Goal: Transaction & Acquisition: Purchase product/service

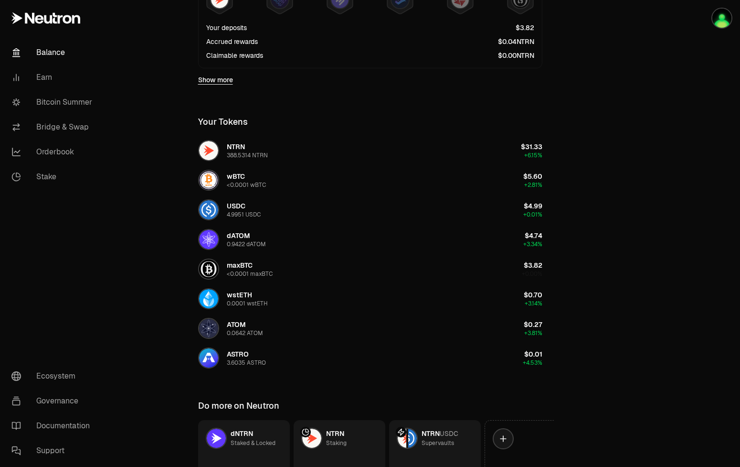
scroll to position [360, 0]
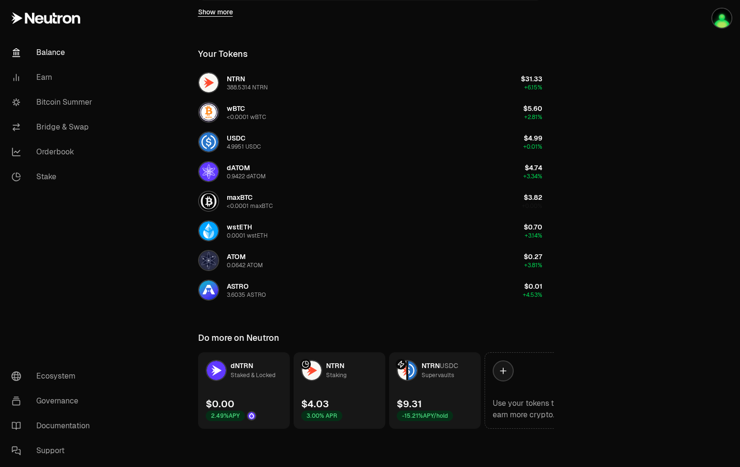
click at [448, 385] on link "NTRN USDC Supervaults $9.31 -15.21% APY/hold" at bounding box center [435, 390] width 92 height 76
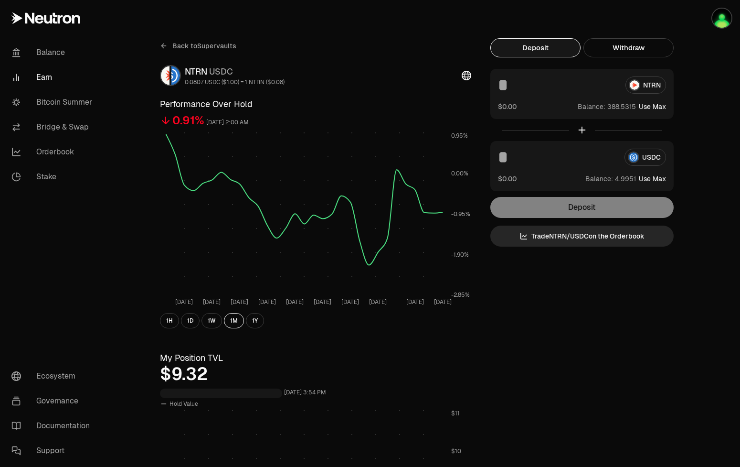
scroll to position [244, 0]
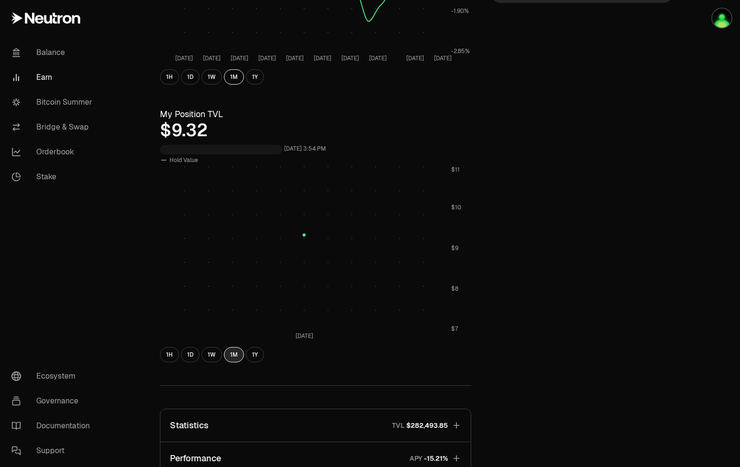
click at [240, 354] on button "1M" at bounding box center [234, 354] width 20 height 15
click at [200, 354] on div "1H 1D 1W 1M 1Y" at bounding box center [315, 354] width 311 height 15
click at [211, 354] on button "1W" at bounding box center [212, 354] width 21 height 15
click at [232, 355] on button "1M" at bounding box center [234, 354] width 20 height 15
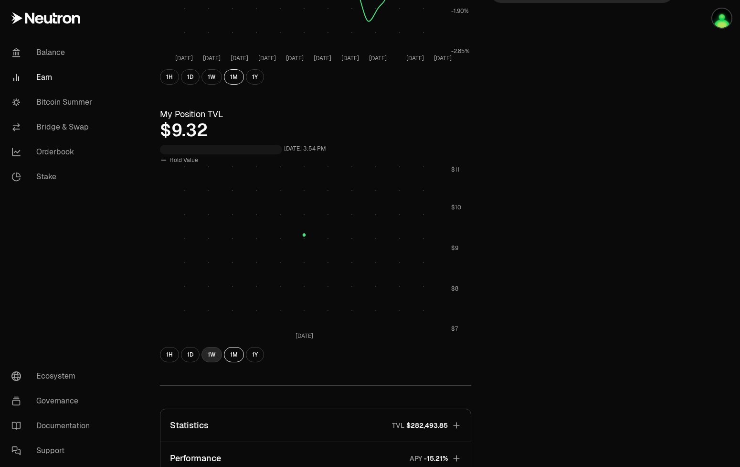
click at [208, 354] on button "1W" at bounding box center [212, 354] width 21 height 15
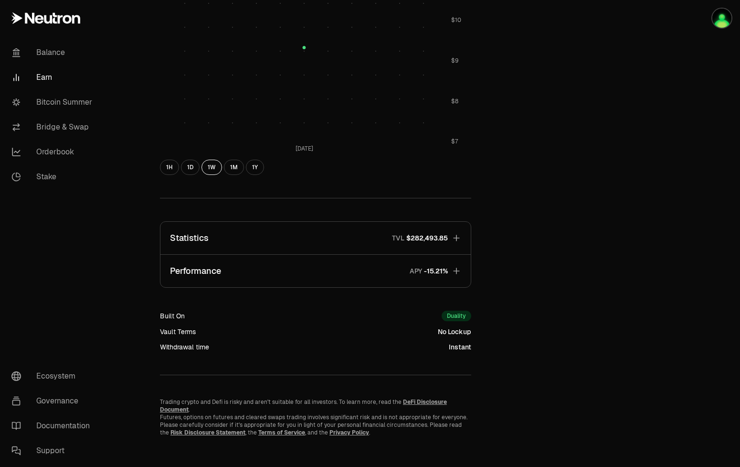
click at [454, 281] on button "Performance APY" at bounding box center [316, 271] width 311 height 32
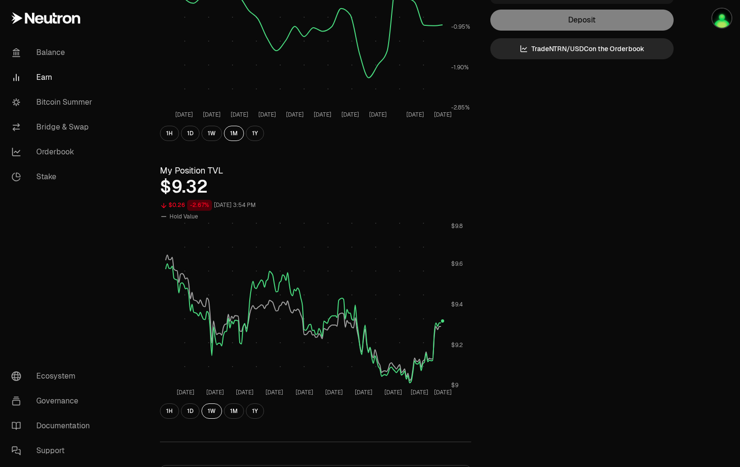
scroll to position [0, 0]
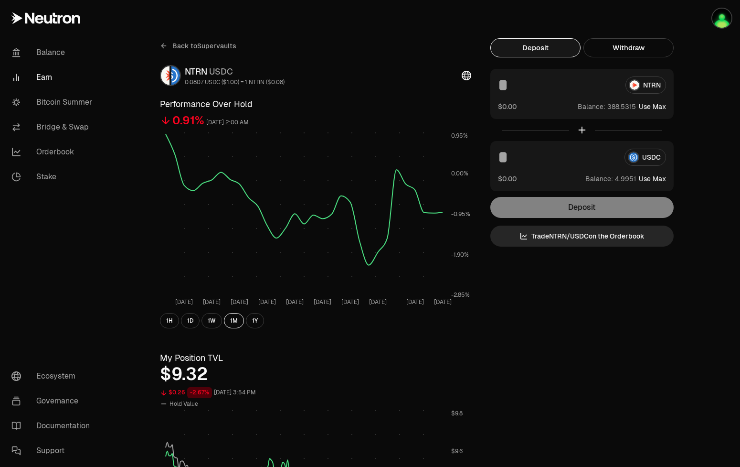
click at [210, 48] on span "Back to Supervaults" at bounding box center [204, 46] width 64 height 10
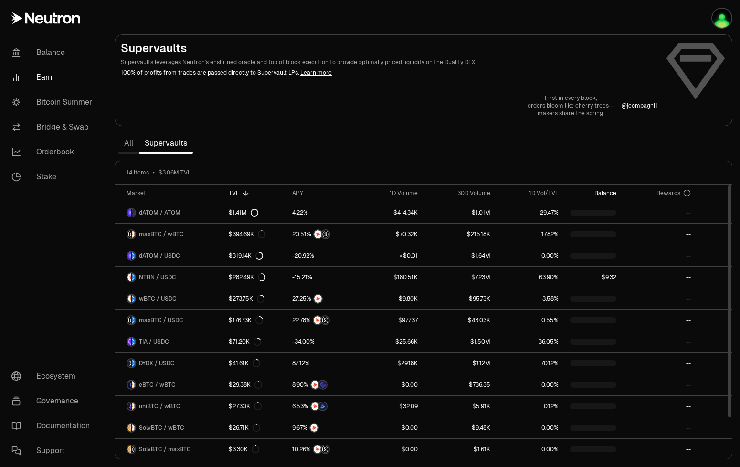
click at [605, 193] on div "Balance" at bounding box center [593, 193] width 47 height 8
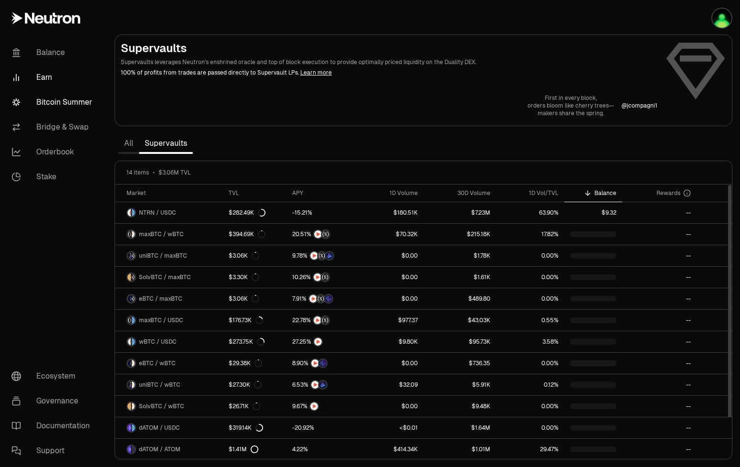
click at [66, 101] on link "Bitcoin Summer" at bounding box center [53, 102] width 99 height 25
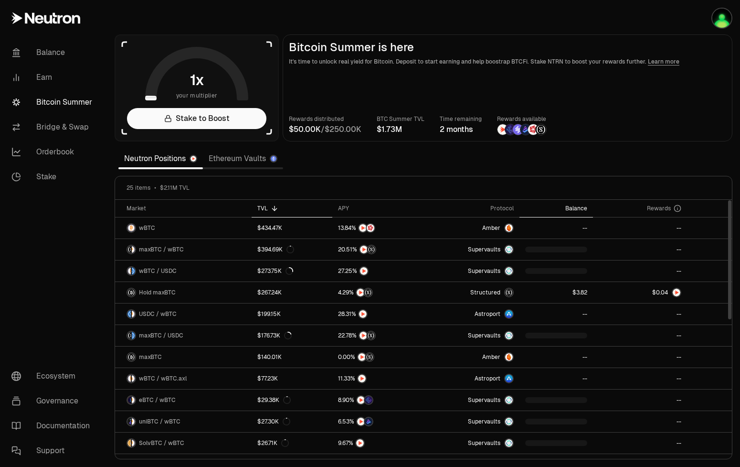
click at [573, 205] on div "Balance" at bounding box center [556, 208] width 62 height 8
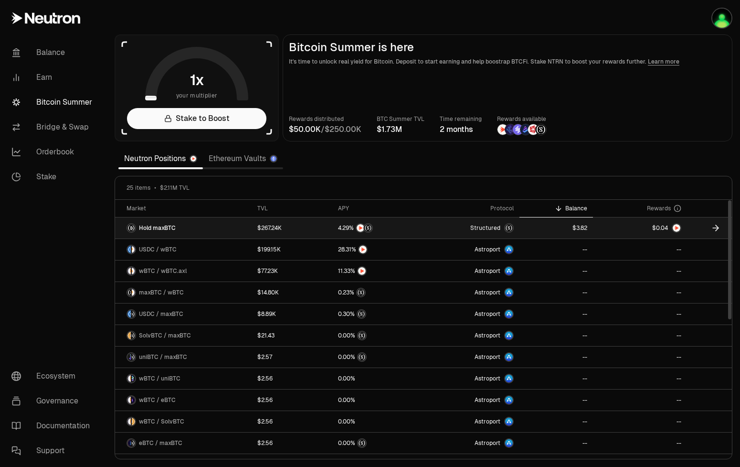
click at [424, 225] on link at bounding box center [377, 227] width 91 height 21
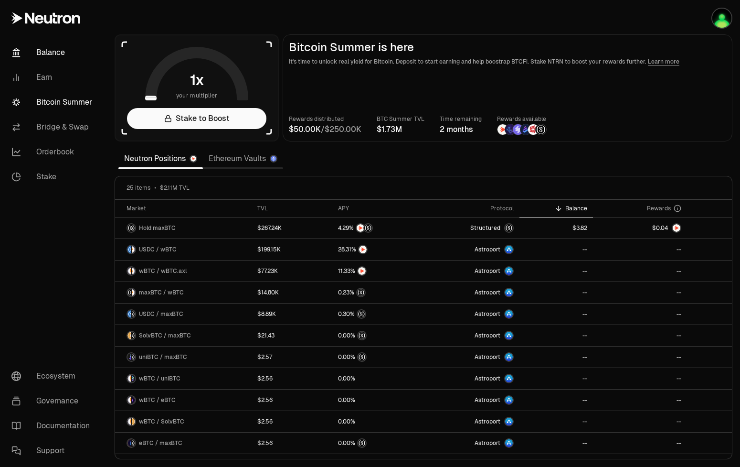
click at [47, 58] on link "Balance" at bounding box center [53, 52] width 99 height 25
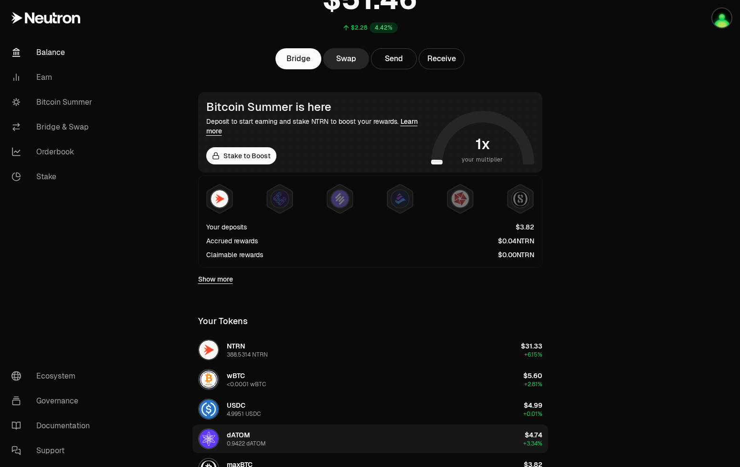
scroll to position [49, 0]
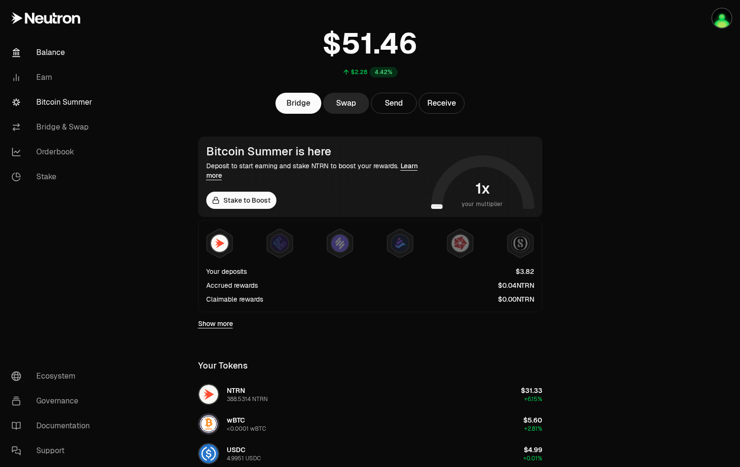
click at [72, 103] on link "Bitcoin Summer" at bounding box center [53, 102] width 99 height 25
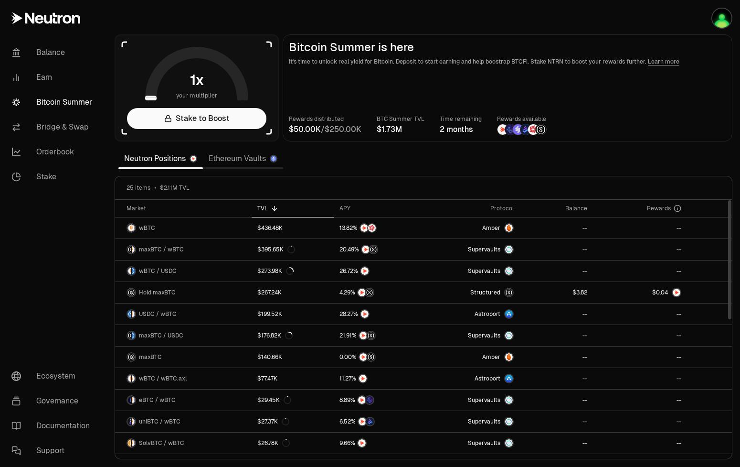
click at [233, 161] on link "Ethereum Vaults" at bounding box center [243, 158] width 80 height 19
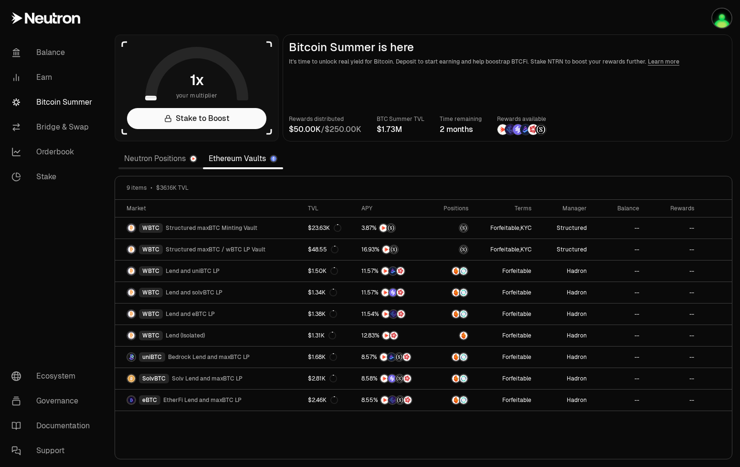
click at [151, 163] on link "Neutron Positions" at bounding box center [160, 158] width 85 height 19
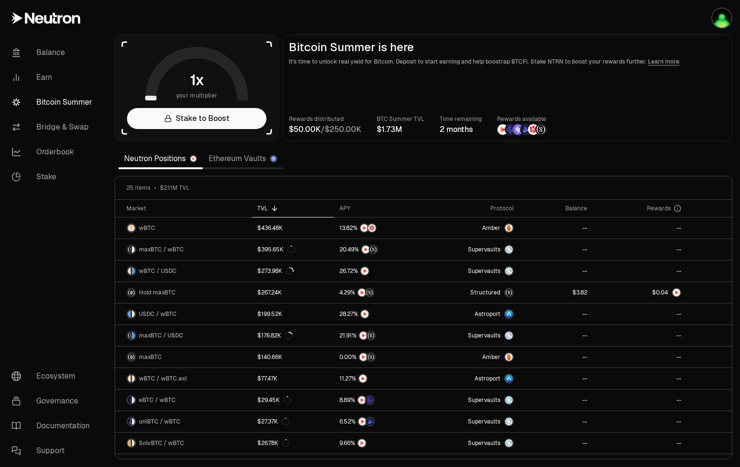
click at [248, 161] on link "Ethereum Vaults" at bounding box center [243, 158] width 80 height 19
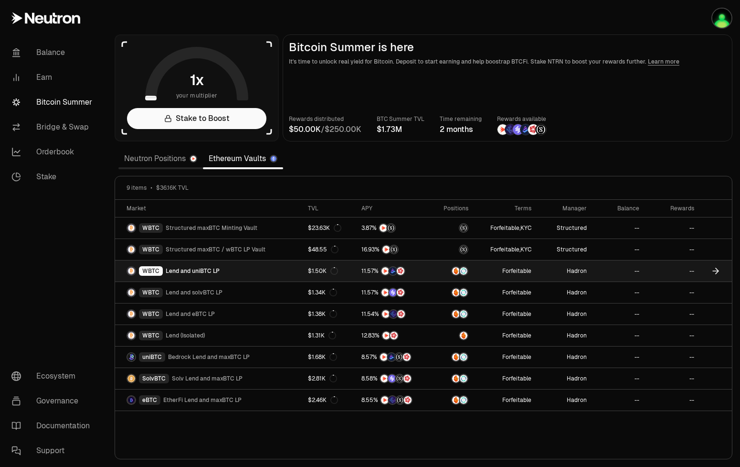
click at [185, 272] on span "Lend and uniBTC LP" at bounding box center [193, 271] width 54 height 8
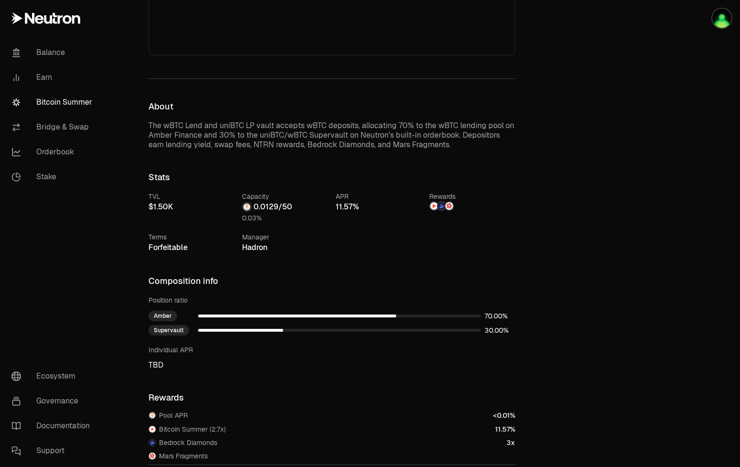
scroll to position [292, 0]
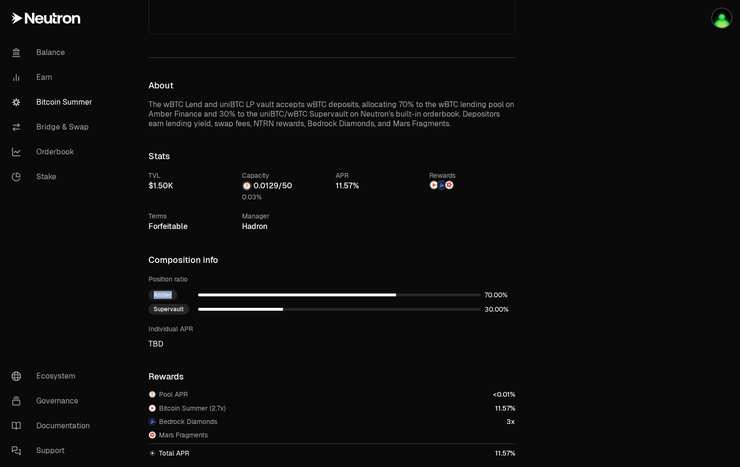
drag, startPoint x: 151, startPoint y: 293, endPoint x: 176, endPoint y: 294, distance: 24.8
click at [176, 294] on div "Amber" at bounding box center [163, 294] width 29 height 11
click at [171, 296] on div "Amber" at bounding box center [163, 294] width 29 height 11
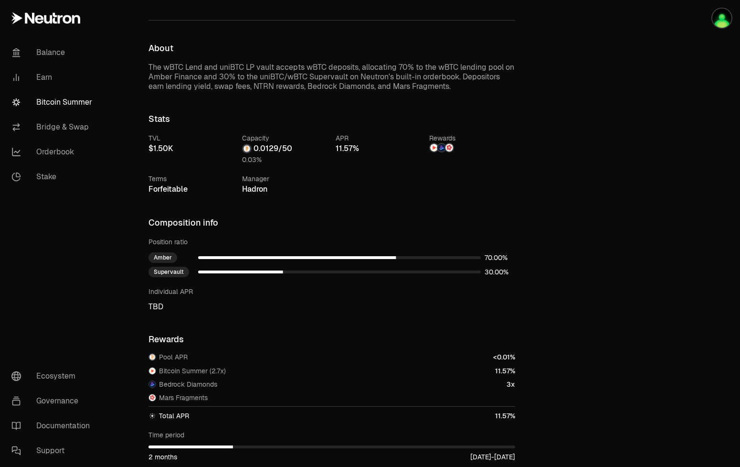
scroll to position [390, 0]
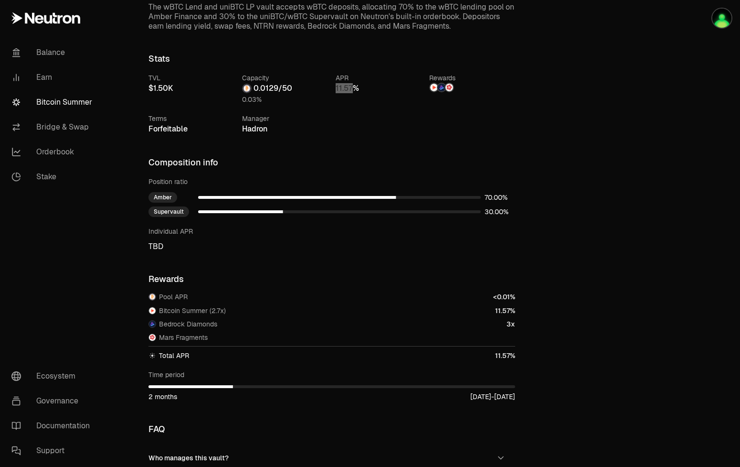
drag, startPoint x: 333, startPoint y: 86, endPoint x: 355, endPoint y: 85, distance: 22.5
click at [355, 85] on number-flow-react at bounding box center [347, 88] width 23 height 11
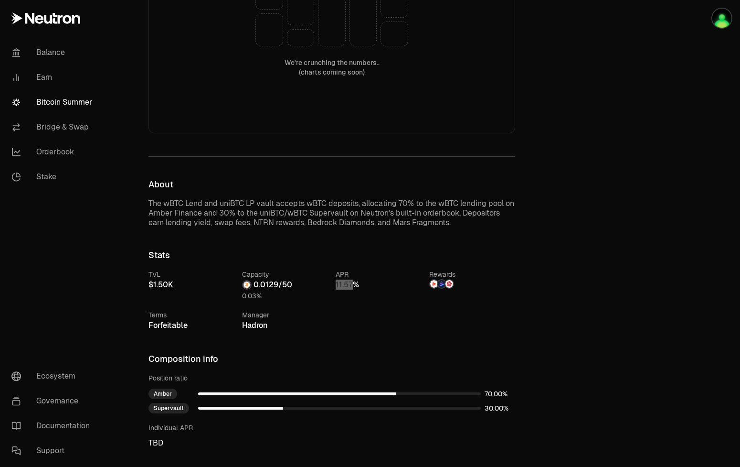
scroll to position [0, 0]
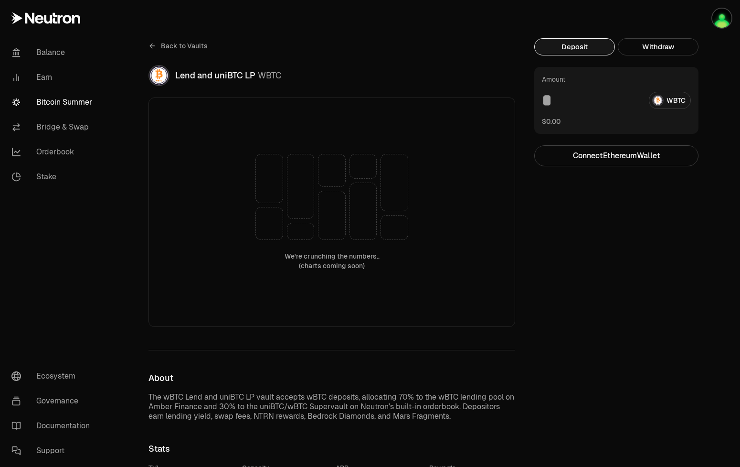
click at [183, 49] on span "Back to Vaults" at bounding box center [184, 46] width 47 height 10
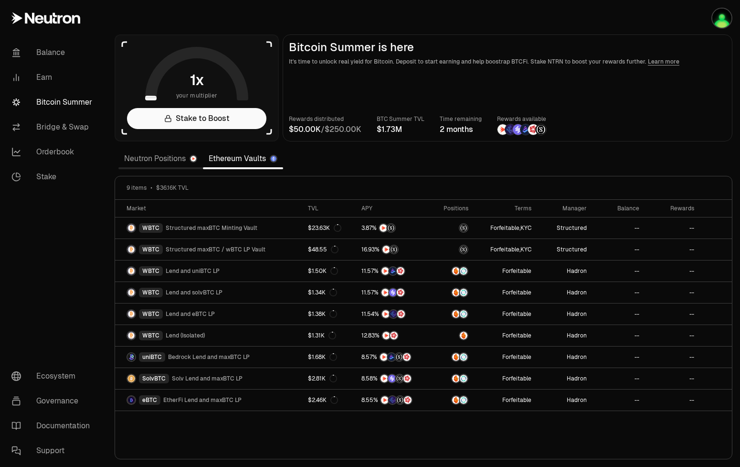
click at [157, 164] on link "Neutron Positions" at bounding box center [160, 158] width 85 height 19
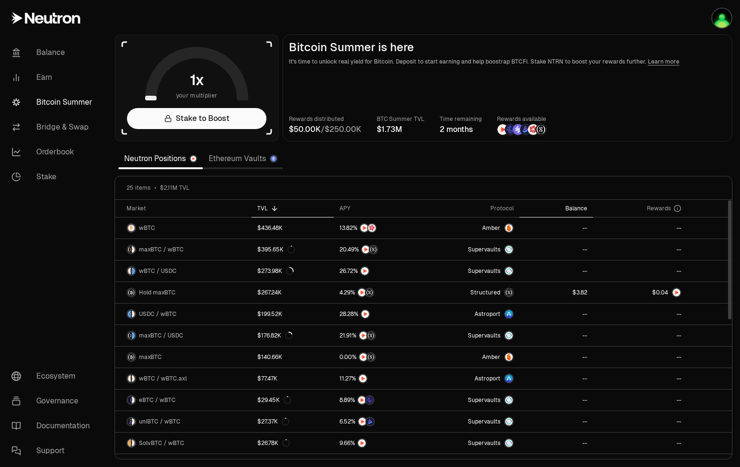
click at [582, 210] on div "Balance" at bounding box center [556, 208] width 62 height 8
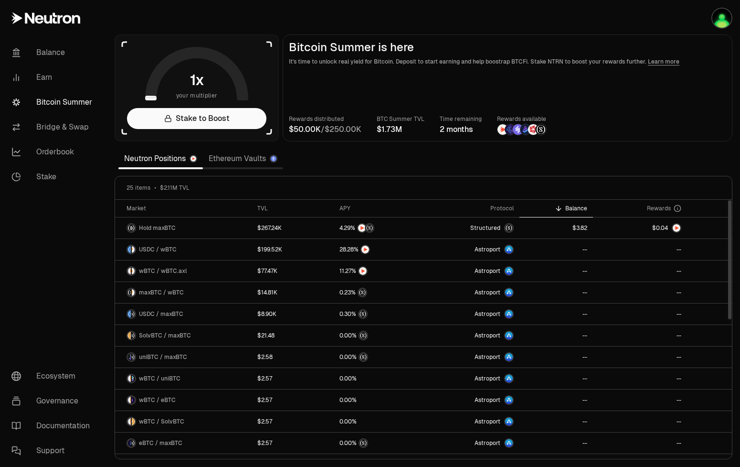
click at [246, 156] on link "Ethereum Vaults" at bounding box center [243, 158] width 80 height 19
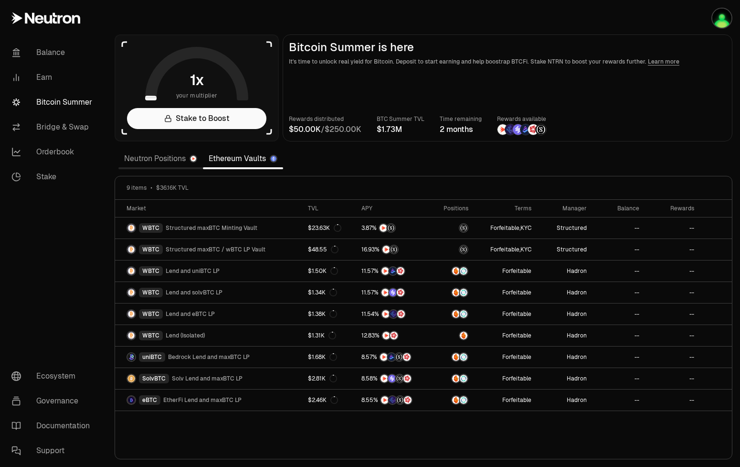
click at [162, 163] on link "Neutron Positions" at bounding box center [160, 158] width 85 height 19
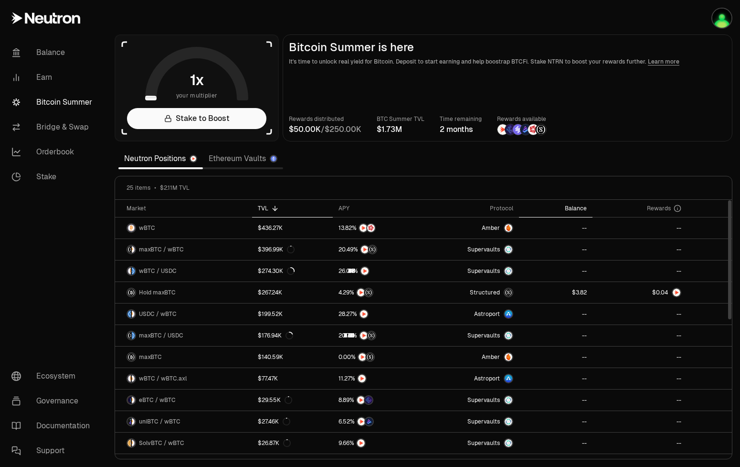
click at [586, 210] on div "Balance" at bounding box center [556, 208] width 62 height 8
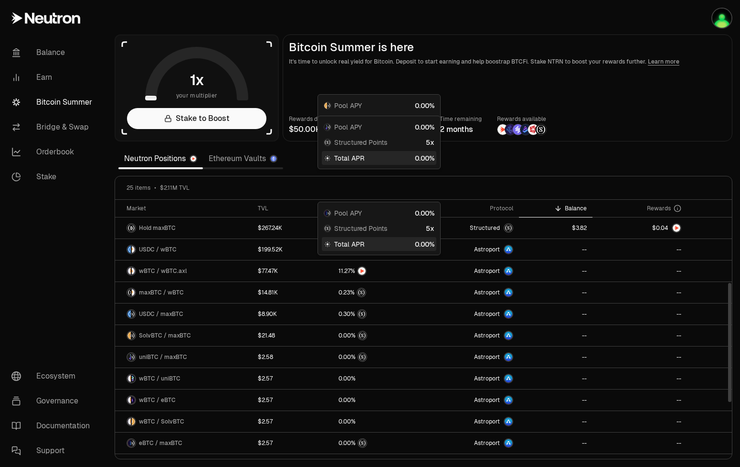
scroll to position [181, 0]
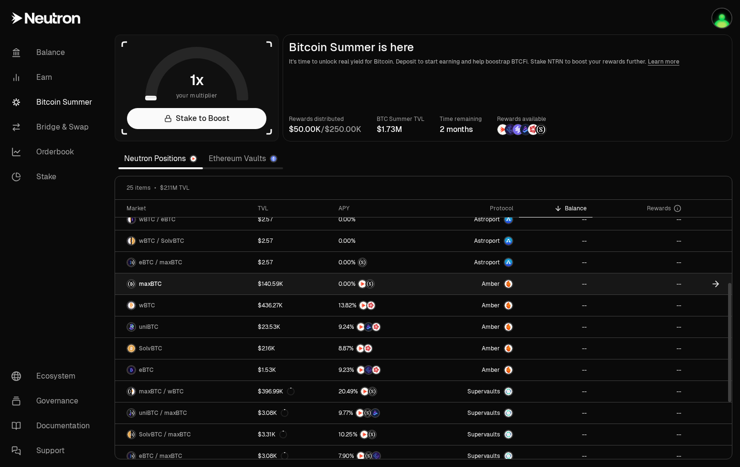
click at [506, 282] on div at bounding box center [509, 284] width 10 height 10
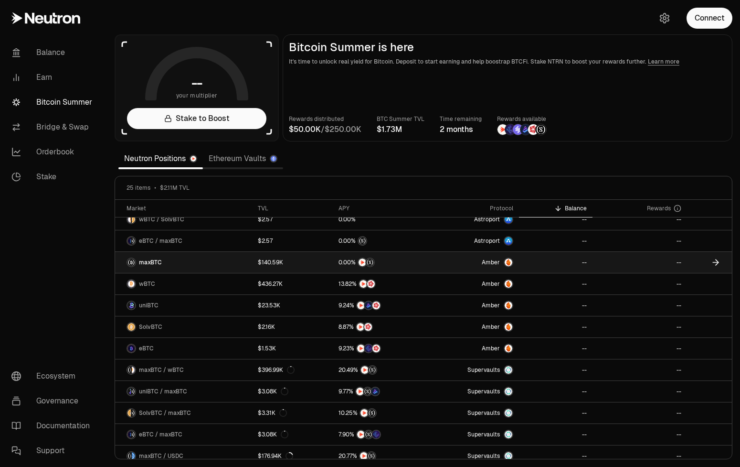
scroll to position [159, 0]
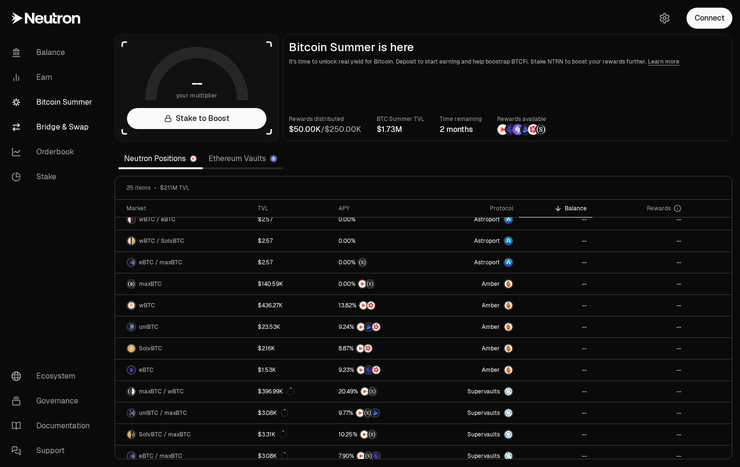
click at [61, 127] on link "Bridge & Swap" at bounding box center [53, 127] width 99 height 25
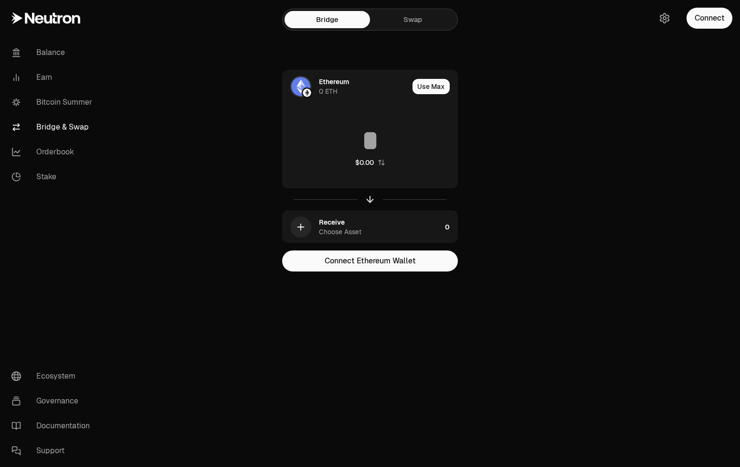
click at [416, 23] on link "Swap" at bounding box center [413, 19] width 86 height 17
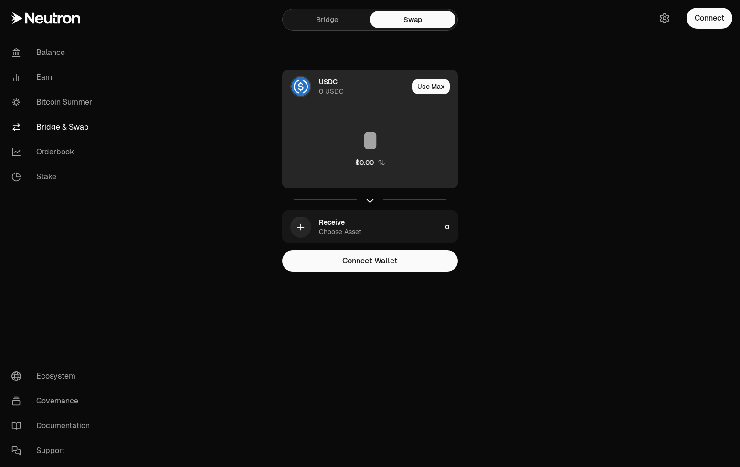
click at [371, 92] on div "USDC 0 USDC" at bounding box center [364, 86] width 90 height 19
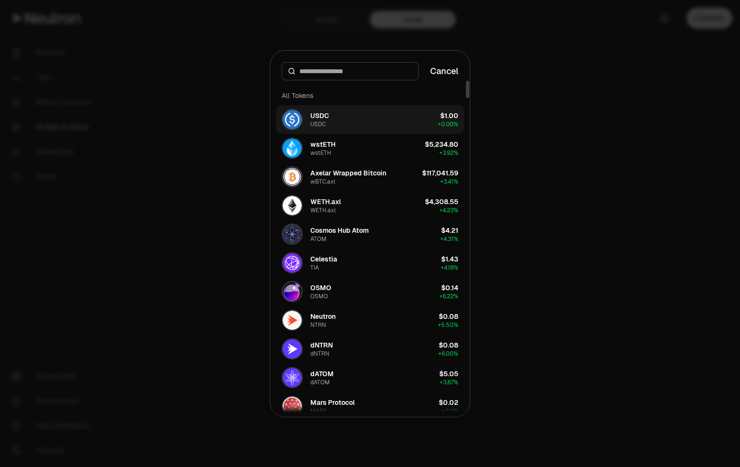
click at [370, 113] on button "USDC USDC $1.00 + 0.00%" at bounding box center [370, 119] width 188 height 29
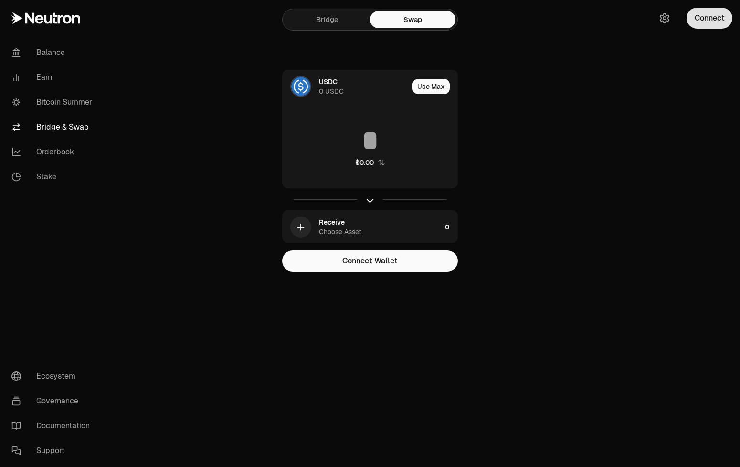
click at [717, 23] on button "Connect" at bounding box center [710, 18] width 46 height 21
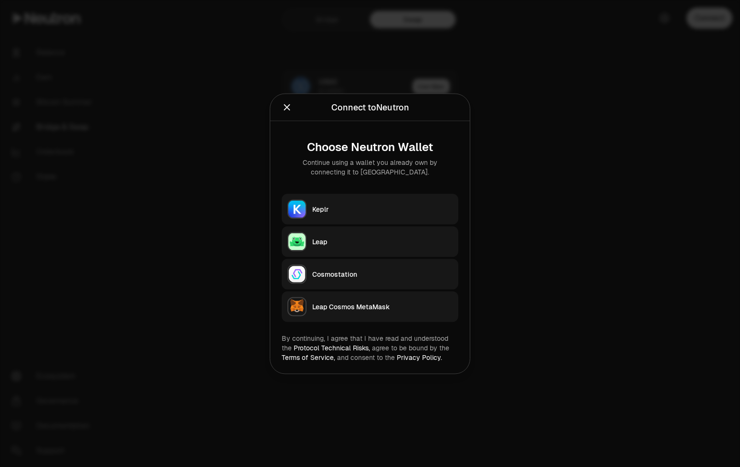
click at [356, 207] on div "Keplr" at bounding box center [382, 209] width 140 height 10
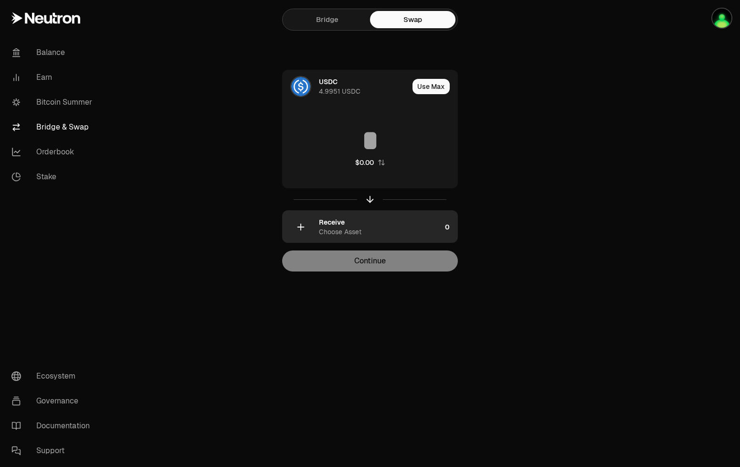
click at [350, 232] on div "Choose Asset" at bounding box center [340, 232] width 43 height 10
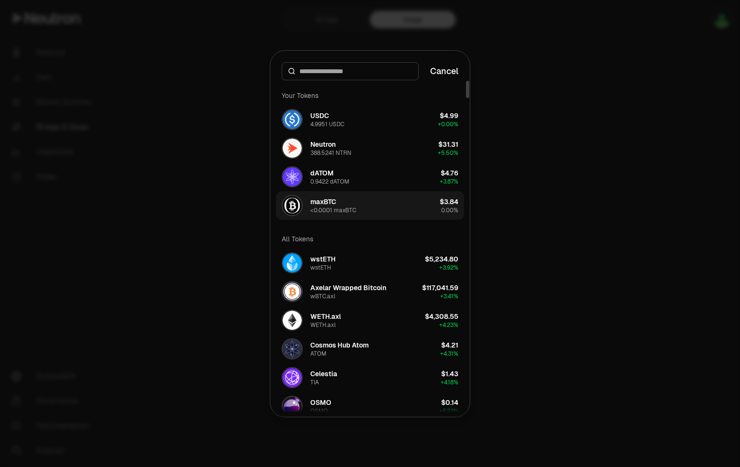
click at [346, 208] on div "<0.0001 maxBTC" at bounding box center [334, 210] width 46 height 8
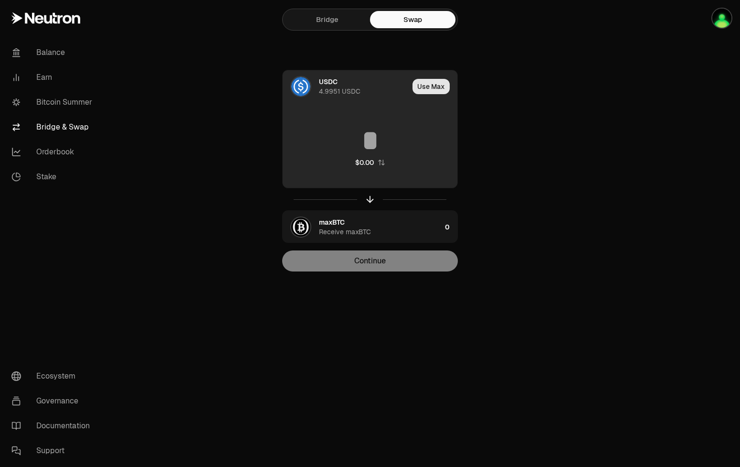
click at [429, 93] on button "Use Max" at bounding box center [431, 86] width 37 height 15
type input "********"
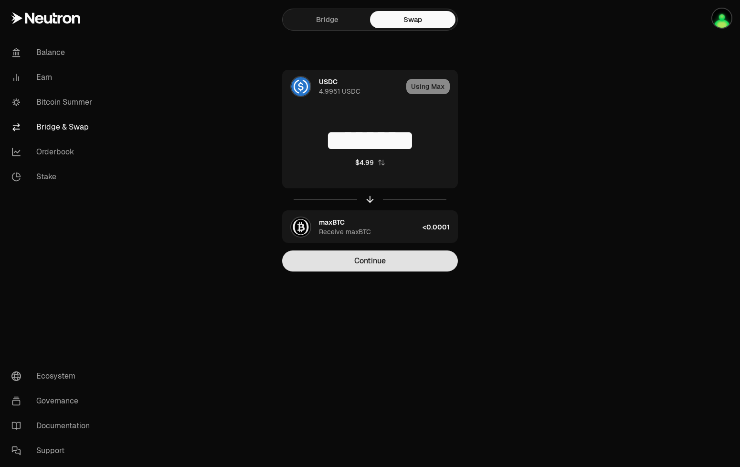
click at [384, 268] on button "Continue" at bounding box center [370, 260] width 176 height 21
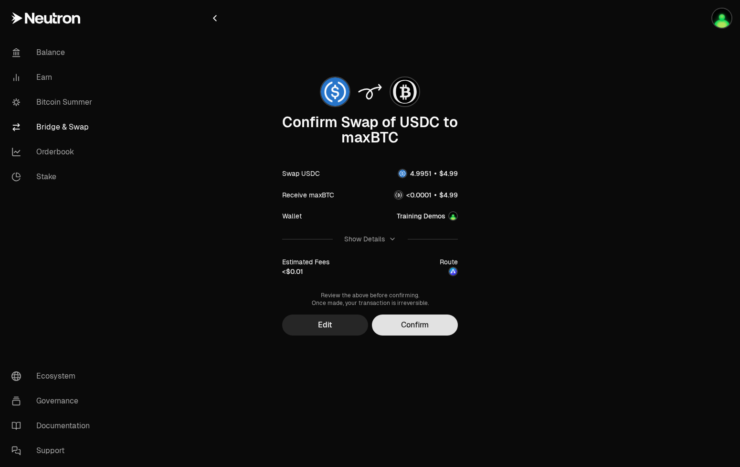
click at [418, 327] on button "Confirm" at bounding box center [415, 324] width 86 height 21
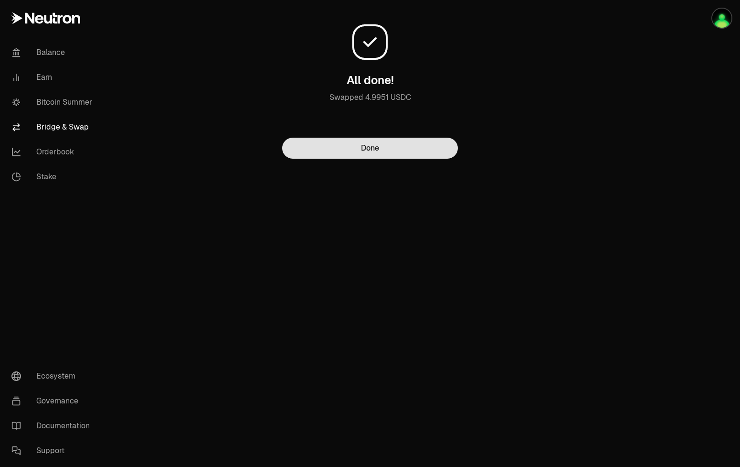
click at [434, 155] on button "Done" at bounding box center [370, 148] width 176 height 21
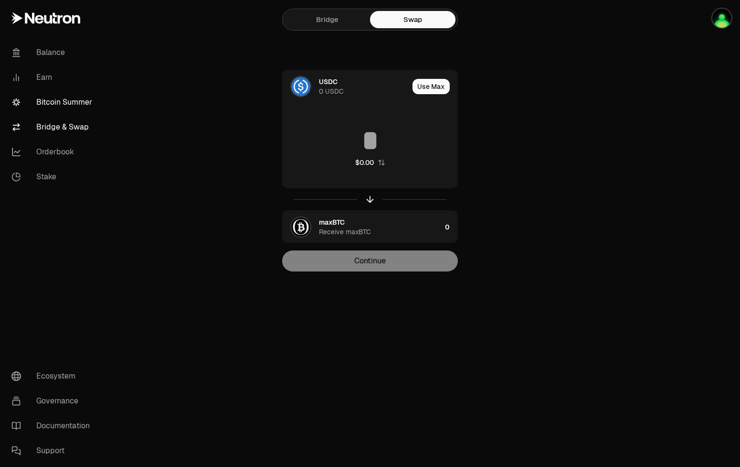
click at [73, 107] on link "Bitcoin Summer" at bounding box center [53, 102] width 99 height 25
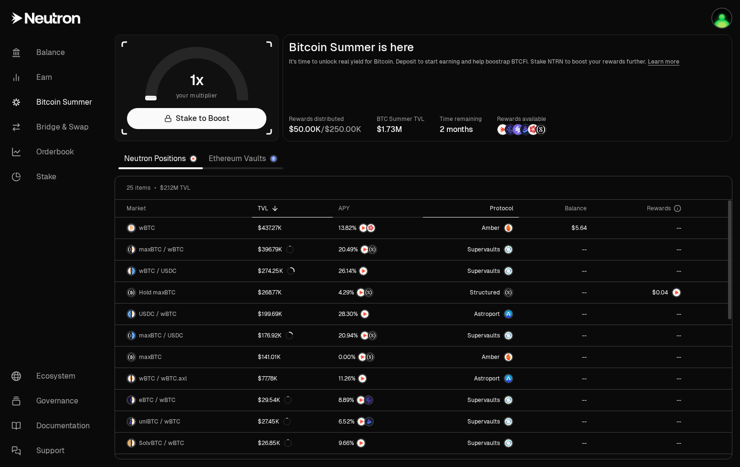
click at [507, 207] on div "Protocol" at bounding box center [471, 208] width 85 height 8
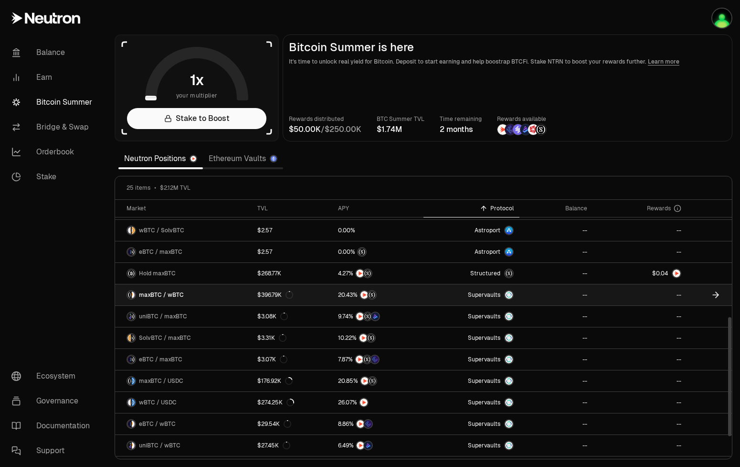
scroll to position [296, 0]
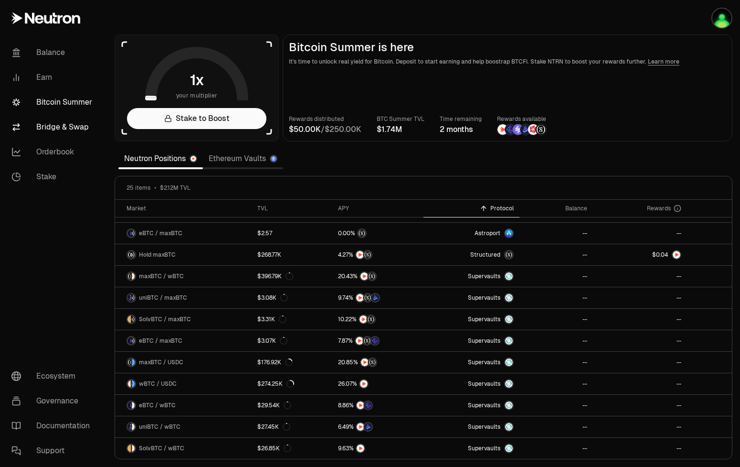
click at [69, 127] on link "Bridge & Swap" at bounding box center [53, 127] width 99 height 25
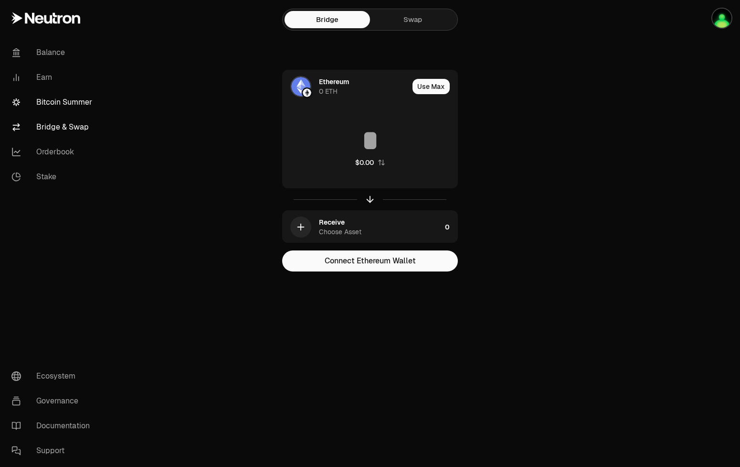
click at [73, 94] on link "Bitcoin Summer" at bounding box center [53, 102] width 99 height 25
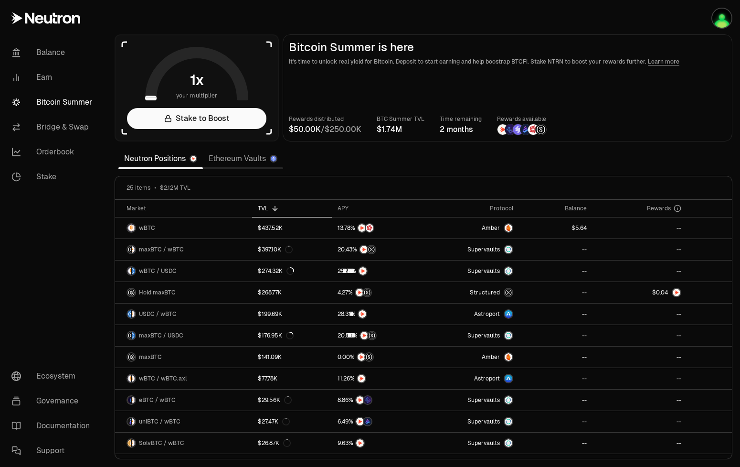
click at [236, 163] on link "Ethereum Vaults" at bounding box center [243, 158] width 80 height 19
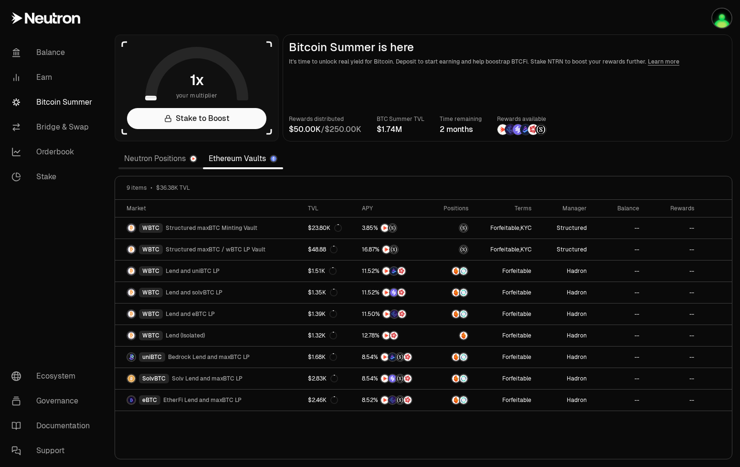
click at [704, 441] on div "Market TVL APY Positions Terms Manager Balance Rewards WBTC Structured maxBTC M…" at bounding box center [423, 329] width 617 height 259
click at [707, 156] on section "your multiplier Stake to Boost Bitcoin Summer is here It's time to unlock real …" at bounding box center [423, 233] width 633 height 467
click at [163, 160] on link "Neutron Positions" at bounding box center [160, 158] width 85 height 19
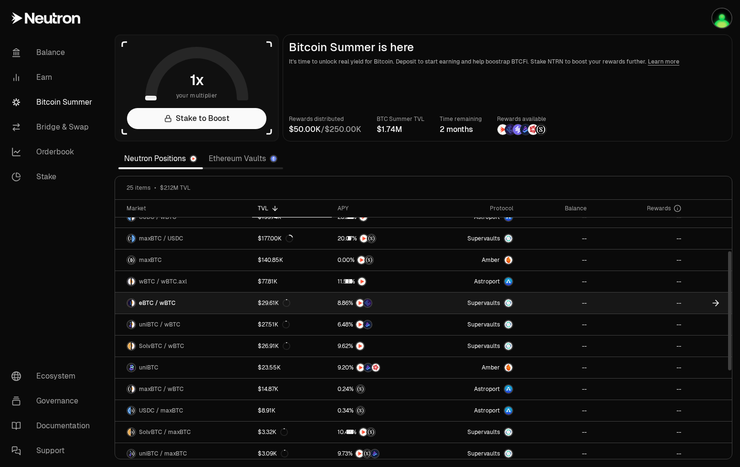
scroll to position [120, 0]
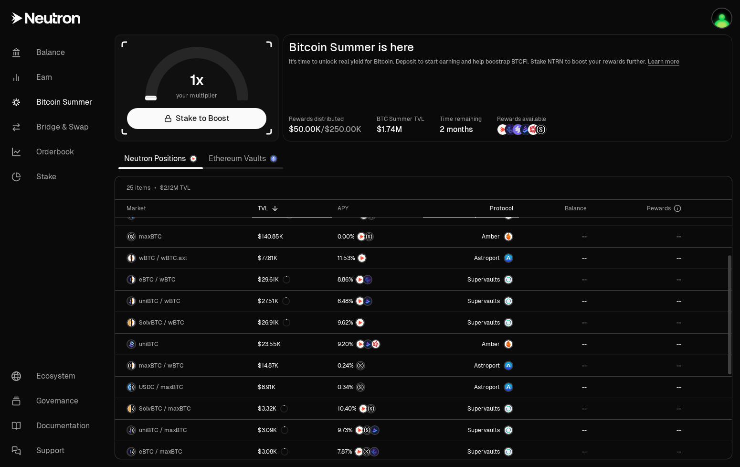
click at [508, 209] on div "Protocol" at bounding box center [471, 208] width 85 height 8
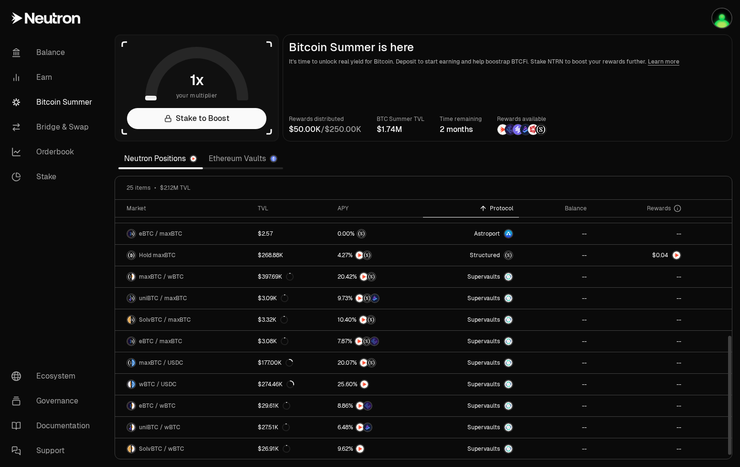
scroll to position [296, 0]
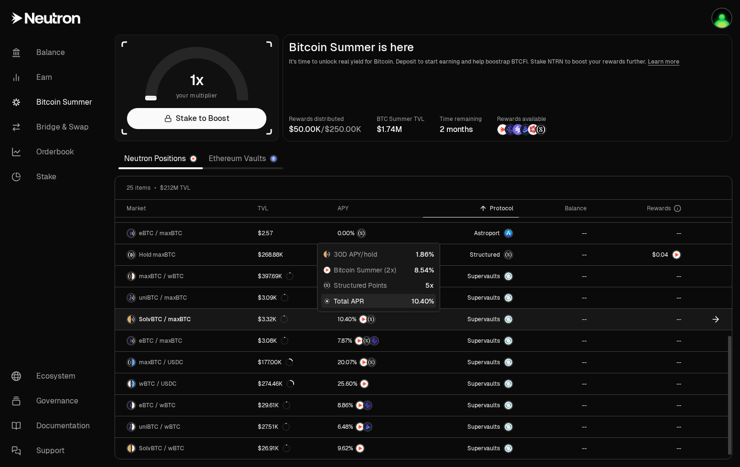
click at [352, 321] on span "0 1 2 3 4 5 6 7 8 9" at bounding box center [350, 319] width 4 height 7
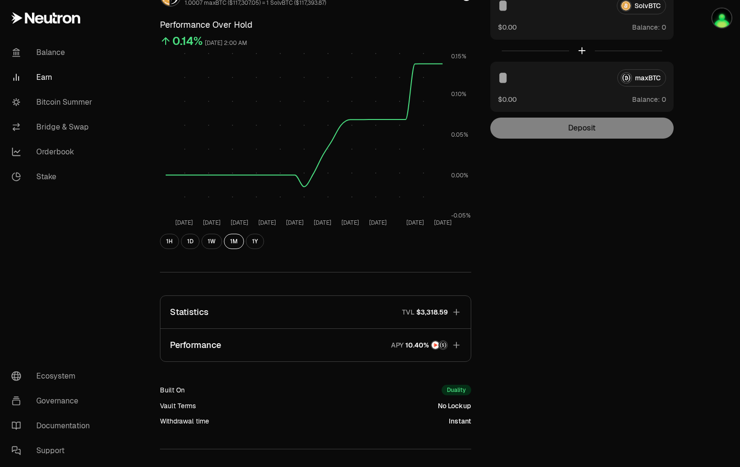
scroll to position [97, 0]
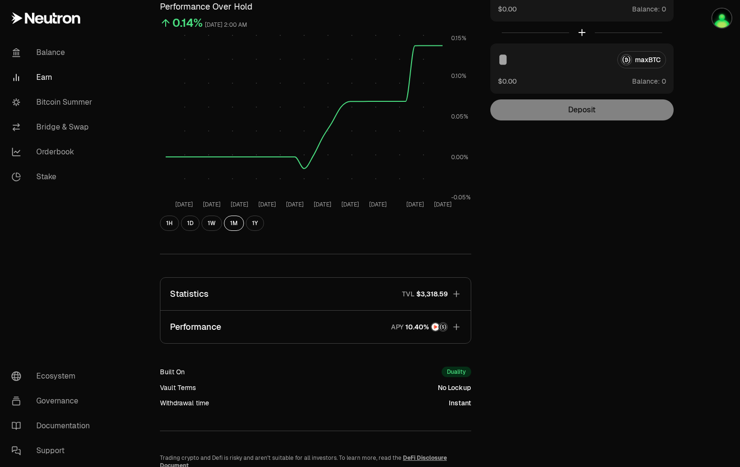
click at [299, 298] on button "Statistics TVL $3,318.59" at bounding box center [316, 294] width 311 height 32
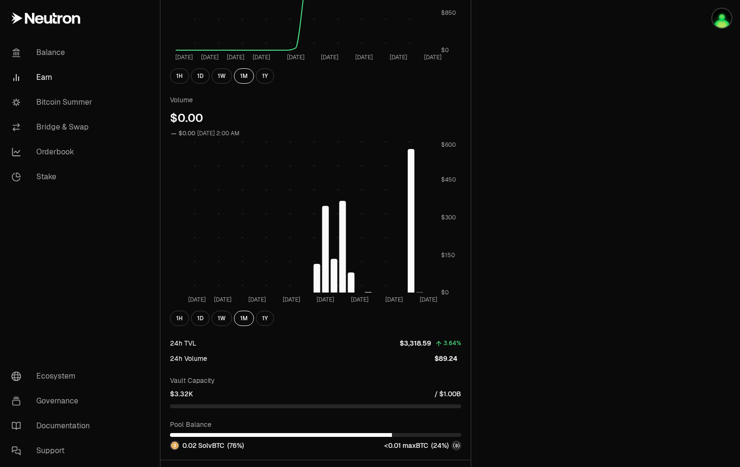
scroll to position [585, 0]
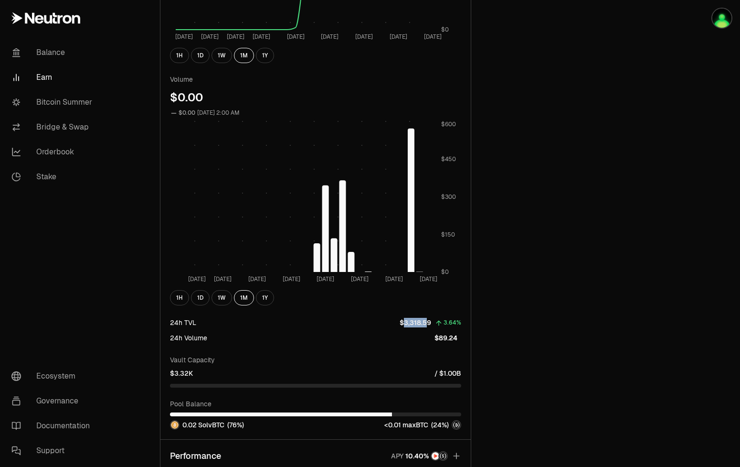
drag, startPoint x: 406, startPoint y: 322, endPoint x: 430, endPoint y: 318, distance: 24.3
click at [430, 318] on div "$3,318.59 3.64%" at bounding box center [431, 322] width 62 height 11
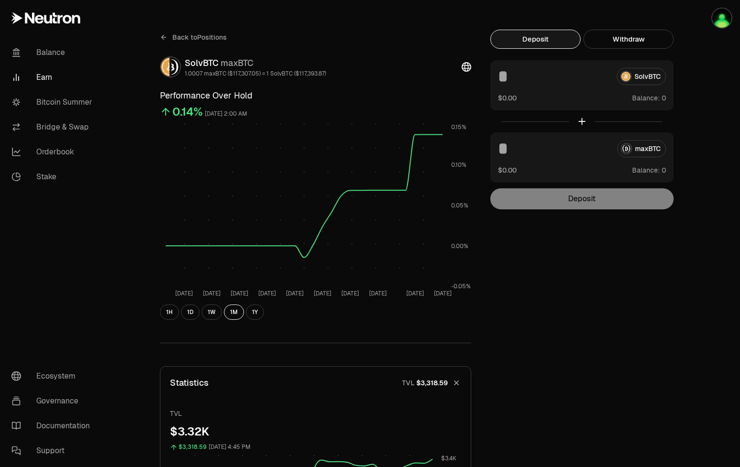
scroll to position [0, 0]
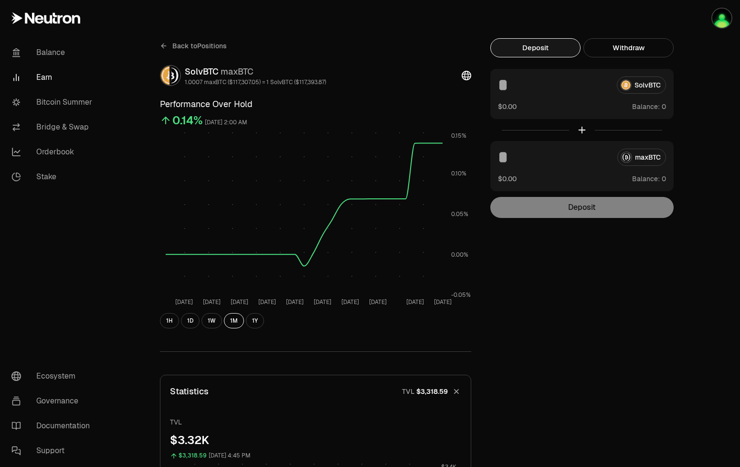
click at [219, 43] on span "Back to Positions" at bounding box center [199, 46] width 54 height 10
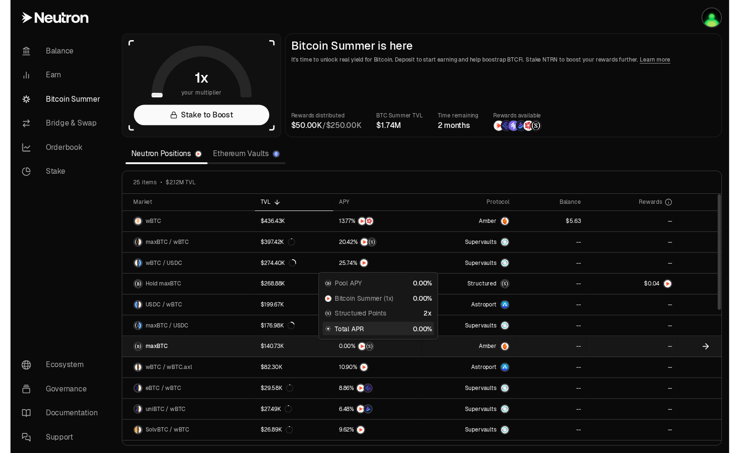
scroll to position [60, 0]
